Goal: Navigation & Orientation: Find specific page/section

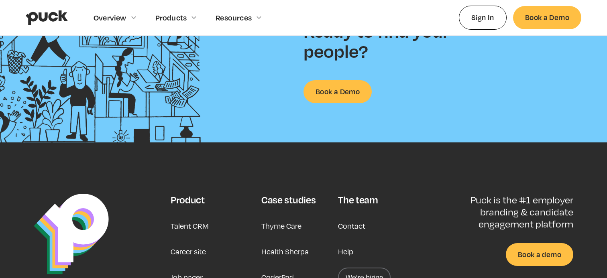
scroll to position [2055, 0]
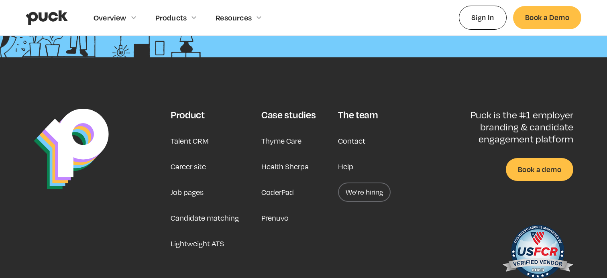
click at [193, 193] on link "Job pages" at bounding box center [187, 192] width 33 height 19
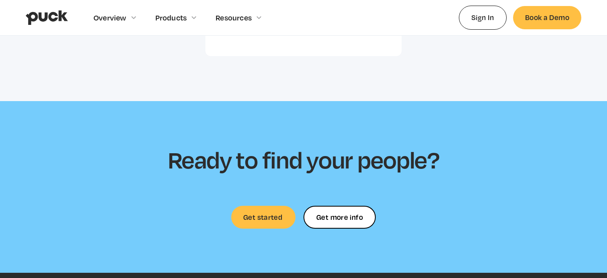
scroll to position [2588, 0]
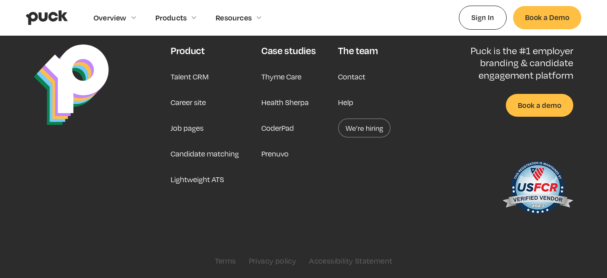
click at [186, 101] on link "Career site" at bounding box center [188, 102] width 35 height 19
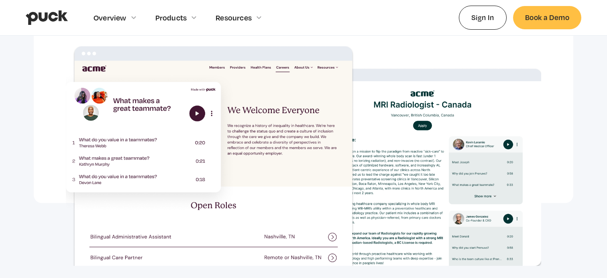
scroll to position [802, 0]
